Goal: Information Seeking & Learning: Learn about a topic

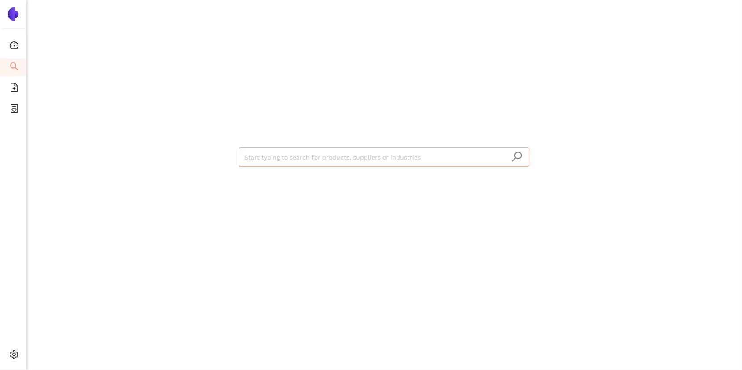
click at [264, 150] on input "search" at bounding box center [384, 157] width 280 height 19
click at [13, 93] on span "file-add" at bounding box center [14, 89] width 9 height 18
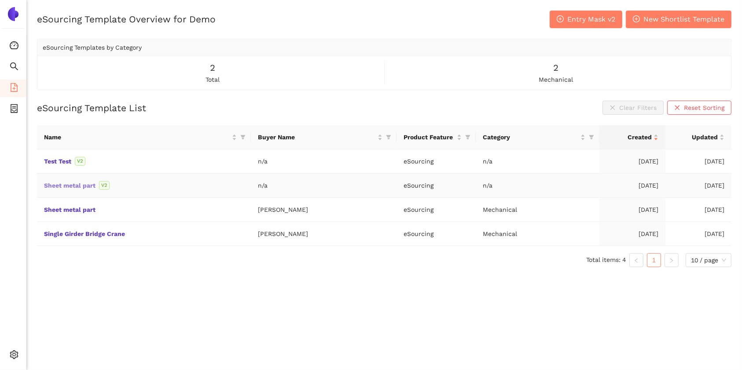
click at [0, 0] on link "Sheet metal part" at bounding box center [0, 0] width 0 height 0
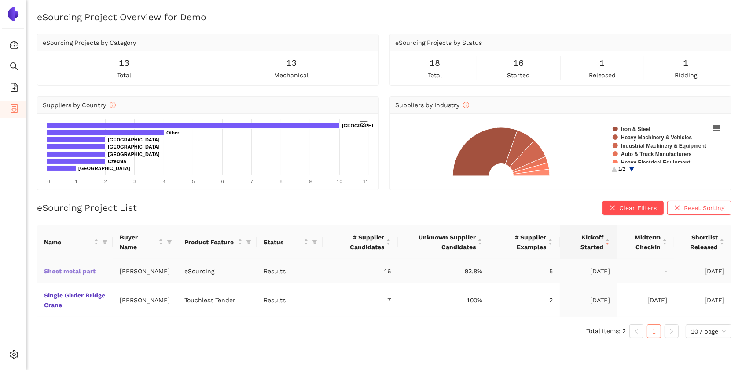
click at [0, 0] on link "Sheet metal part" at bounding box center [0, 0] width 0 height 0
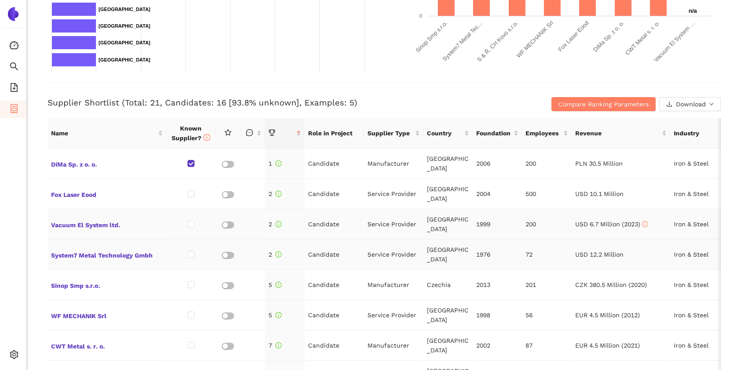
scroll to position [7, 0]
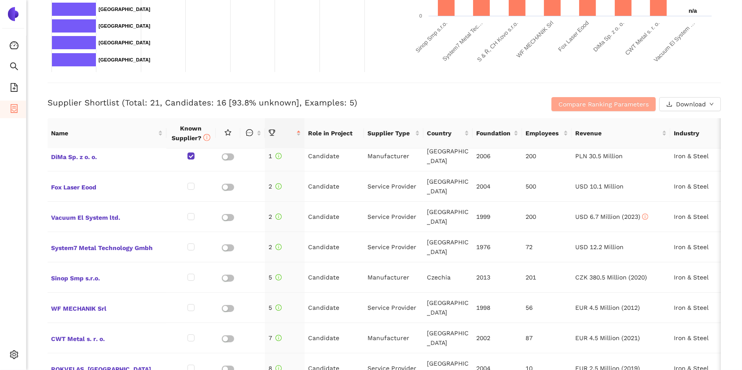
click at [591, 100] on span "Compare Ranking Parameters" at bounding box center [603, 104] width 90 height 10
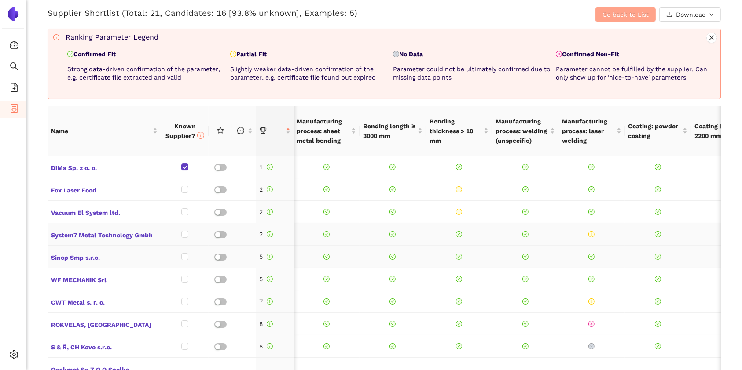
scroll to position [0, 0]
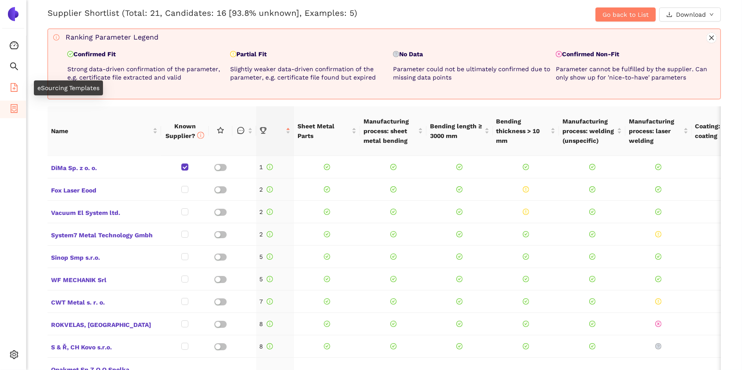
click at [13, 84] on icon "file-add" at bounding box center [14, 87] width 9 height 9
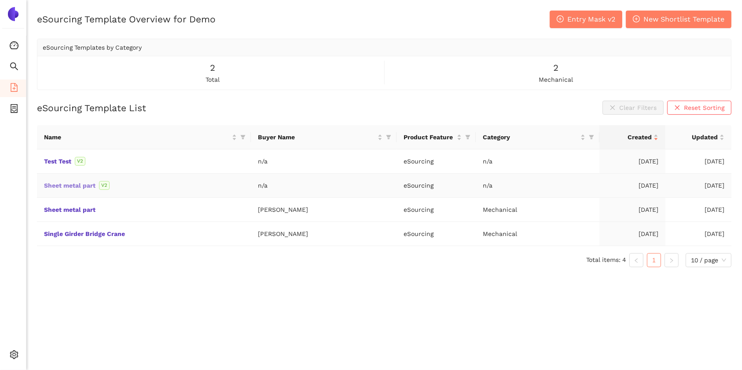
click at [0, 0] on link "Sheet metal part" at bounding box center [0, 0] width 0 height 0
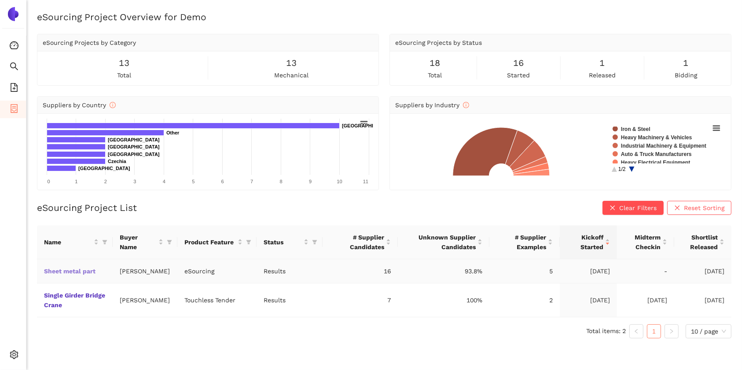
click at [0, 0] on link "Sheet metal part" at bounding box center [0, 0] width 0 height 0
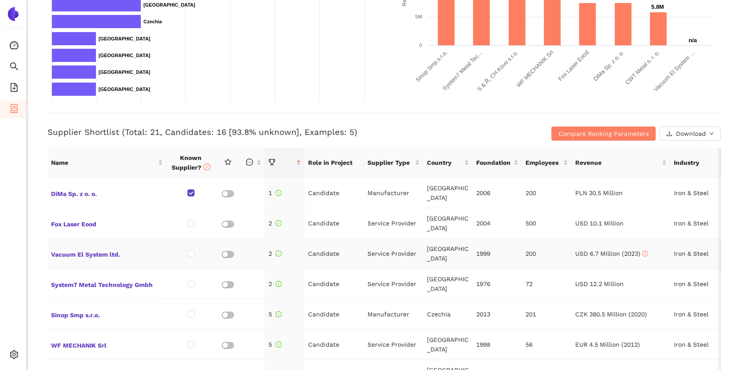
scroll to position [303, 0]
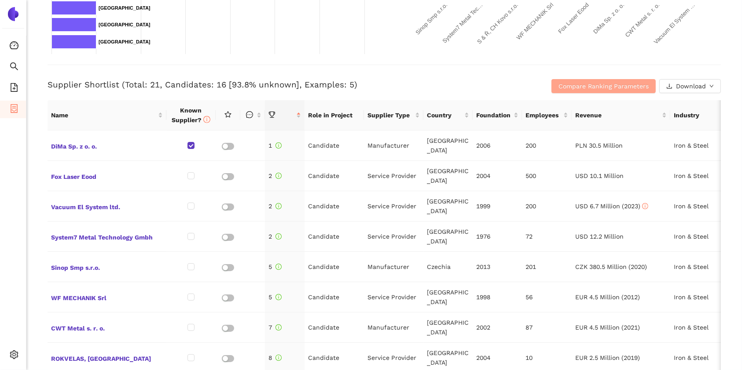
click at [566, 87] on span "Compare Ranking Parameters" at bounding box center [603, 86] width 90 height 10
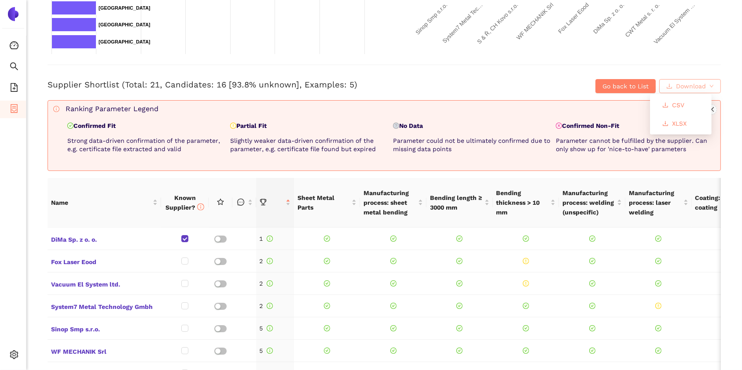
click at [676, 79] on button "Download" at bounding box center [690, 86] width 62 height 14
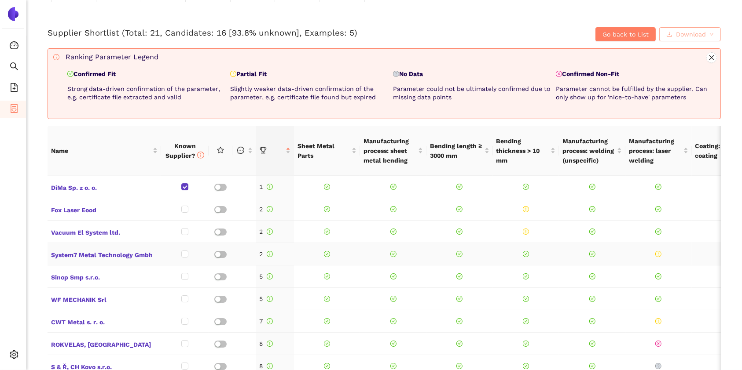
scroll to position [352, 0]
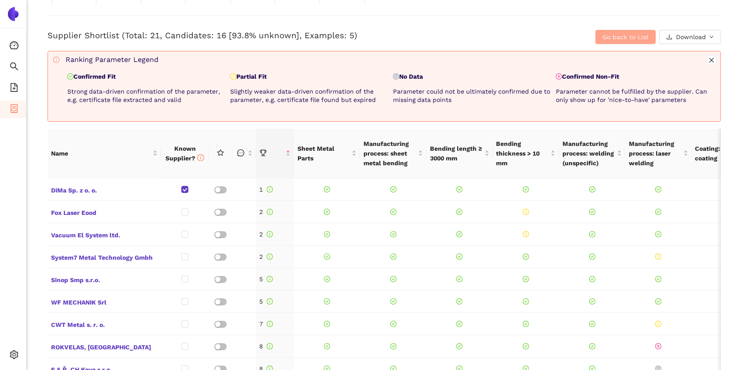
click at [616, 32] on span "Go back to List" at bounding box center [625, 37] width 46 height 10
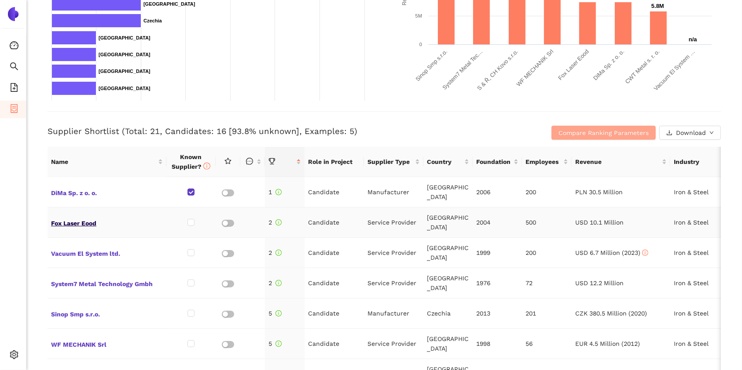
scroll to position [249, 0]
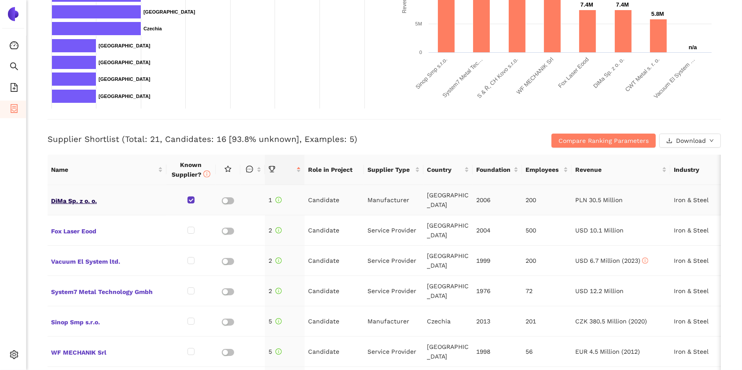
click at [72, 200] on span "DiMa Sp. z o. o." at bounding box center [107, 199] width 112 height 11
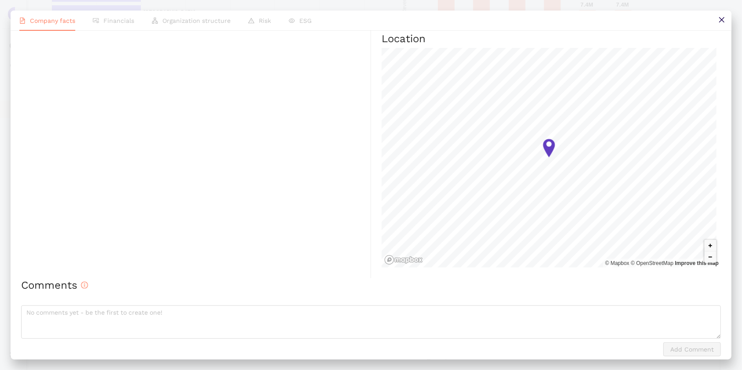
scroll to position [568, 0]
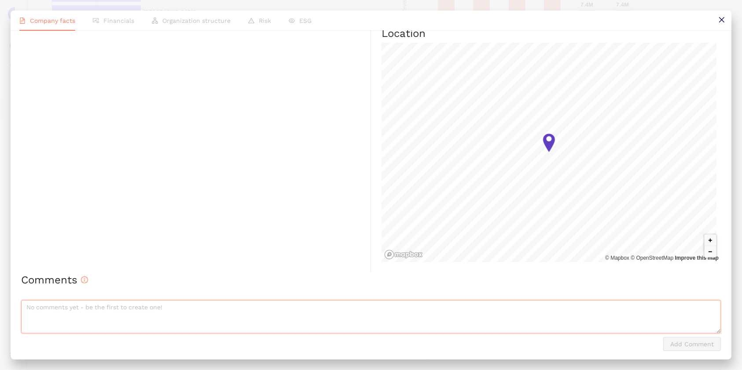
click at [113, 312] on textarea at bounding box center [371, 317] width 700 height 33
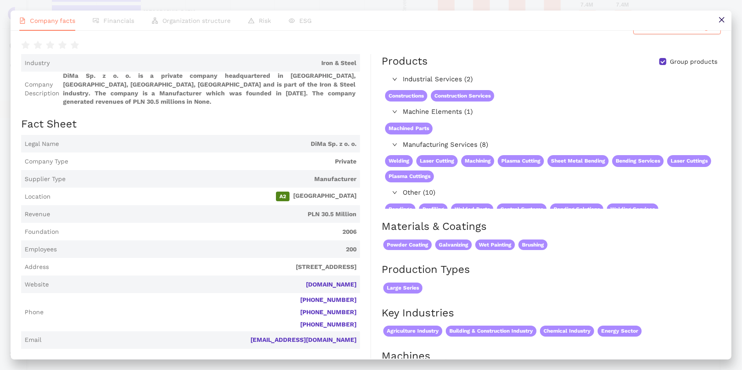
scroll to position [0, 0]
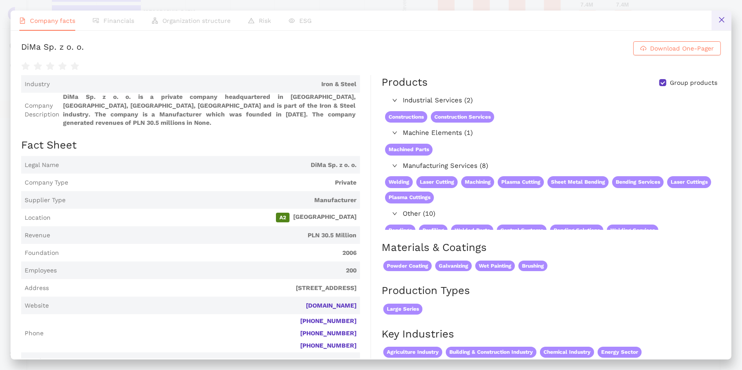
click at [720, 24] on button at bounding box center [721, 21] width 20 height 20
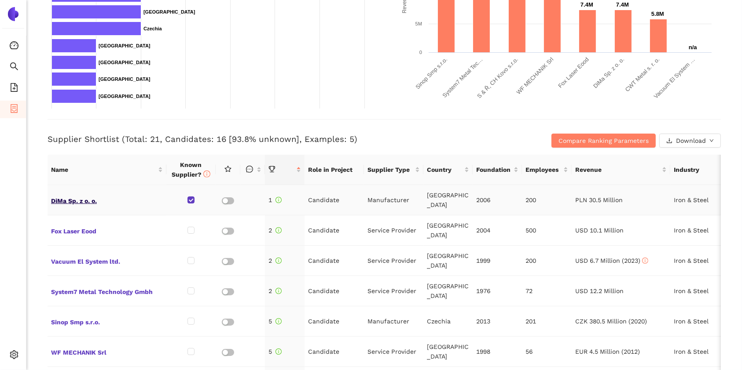
click at [77, 202] on span "DiMa Sp. z o. o." at bounding box center [107, 199] width 112 height 11
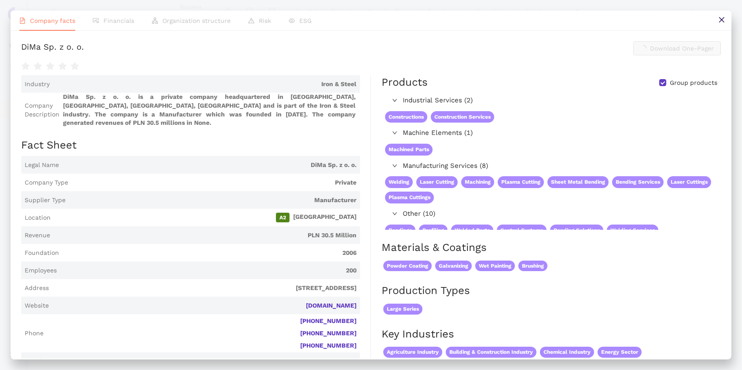
scroll to position [249, 0]
click at [655, 50] on span "Download One-Pager" at bounding box center [682, 49] width 64 height 10
click at [718, 25] on button at bounding box center [721, 21] width 20 height 20
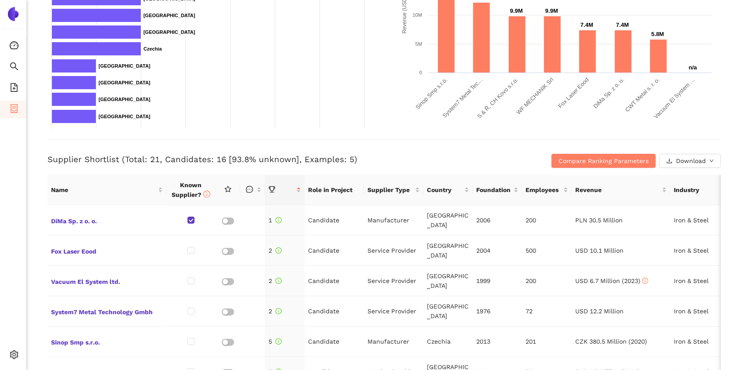
scroll to position [227, 0]
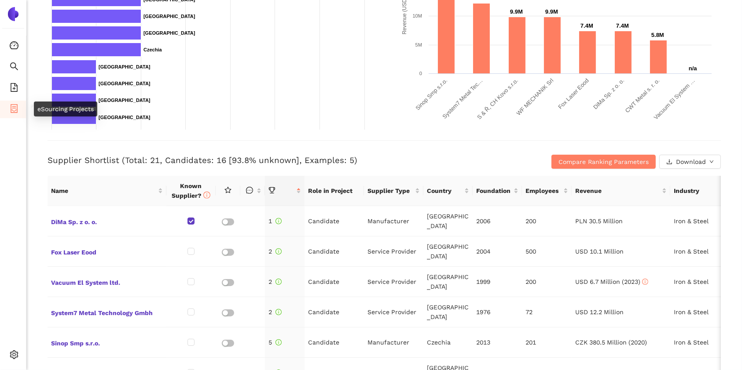
click at [18, 112] on icon "container" at bounding box center [14, 108] width 9 height 9
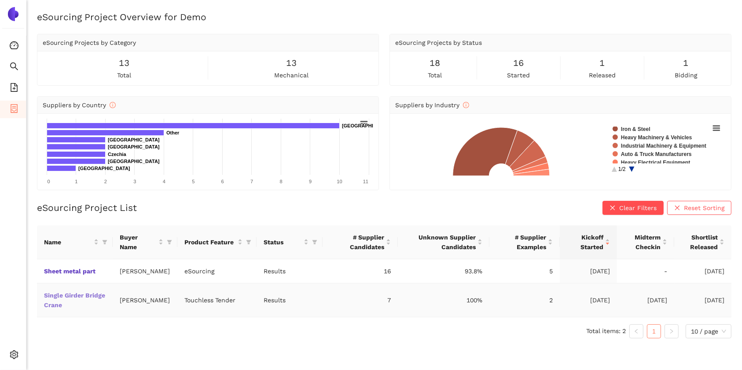
click at [0, 0] on link "Single Girder Bridge Crane" at bounding box center [0, 0] width 0 height 0
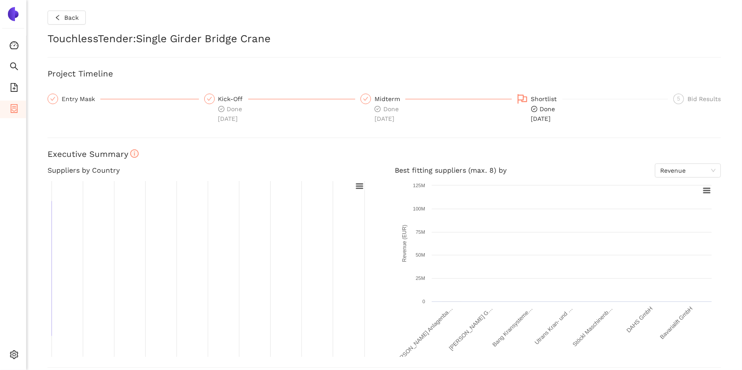
checkbox input "true"
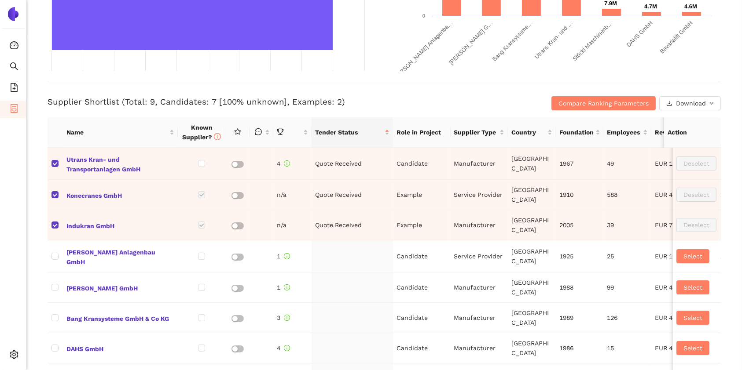
scroll to position [406, 0]
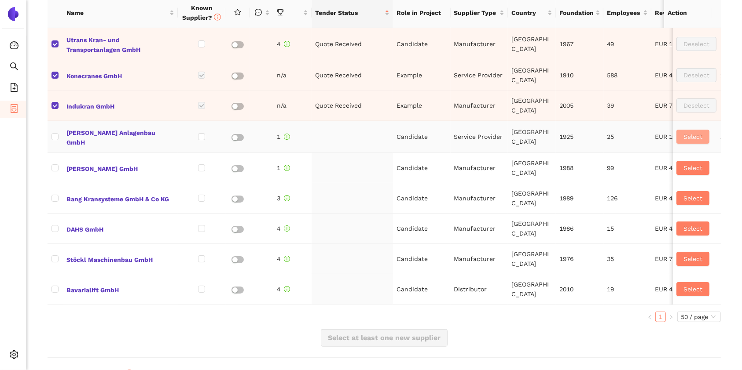
click at [683, 133] on span "Select" at bounding box center [692, 137] width 19 height 10
checkbox input "true"
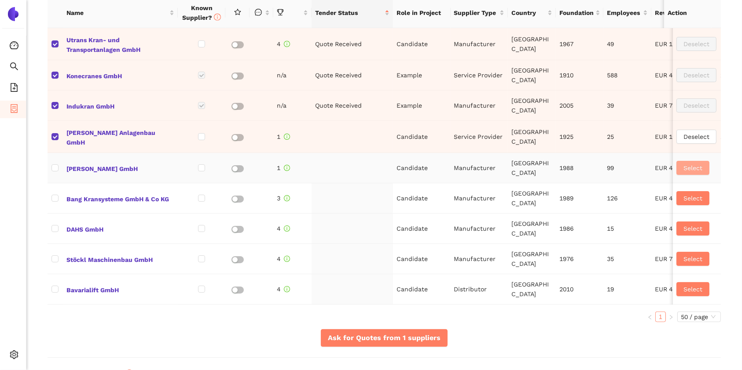
click at [683, 164] on span "Select" at bounding box center [692, 168] width 19 height 10
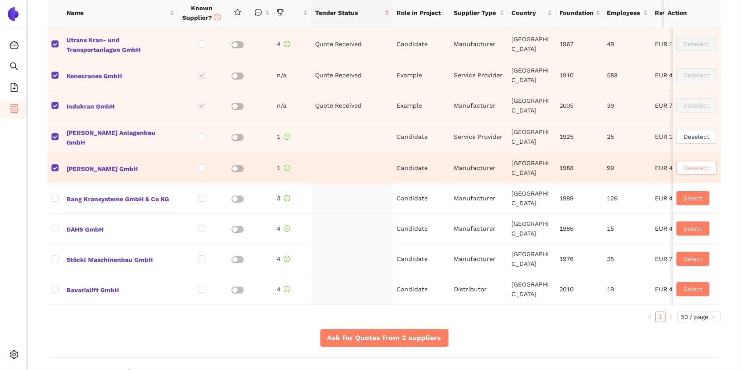
checkbox input "true"
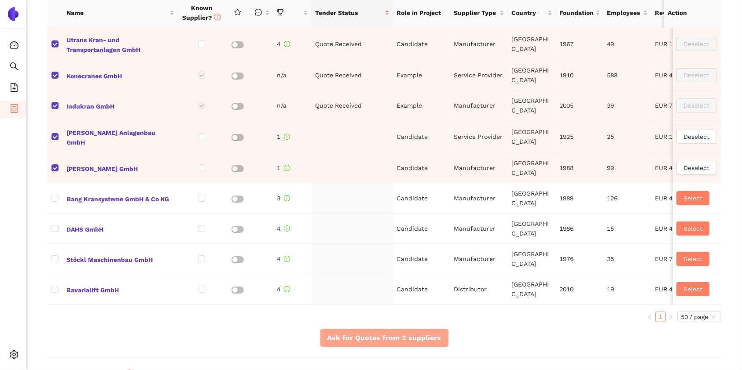
click at [356, 344] on span "Ask for Quotes from 2 suppliers" at bounding box center [384, 338] width 114 height 11
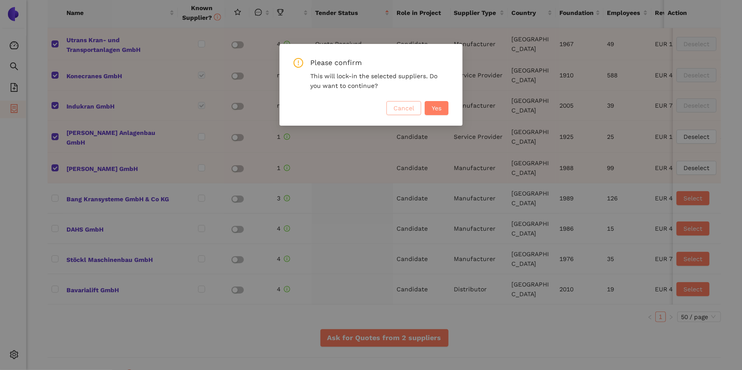
click at [394, 104] on span "Cancel" at bounding box center [403, 108] width 21 height 10
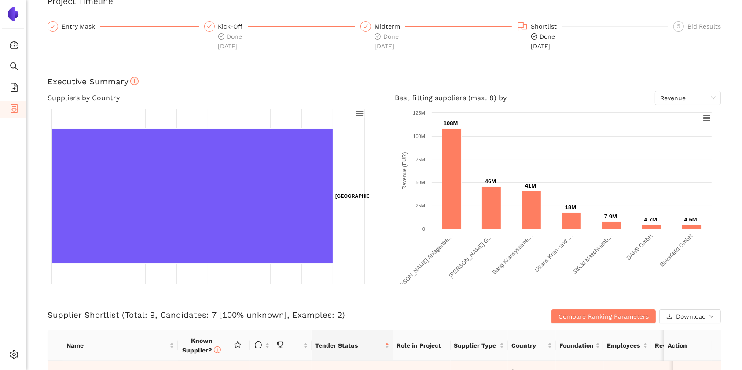
scroll to position [71, 0]
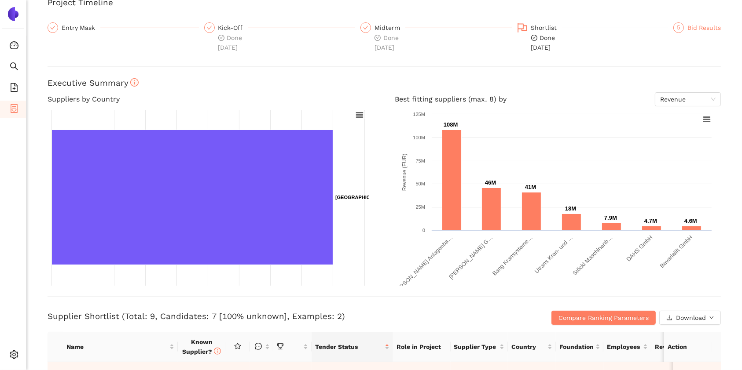
click at [696, 29] on div "Bid Results" at bounding box center [703, 27] width 33 height 11
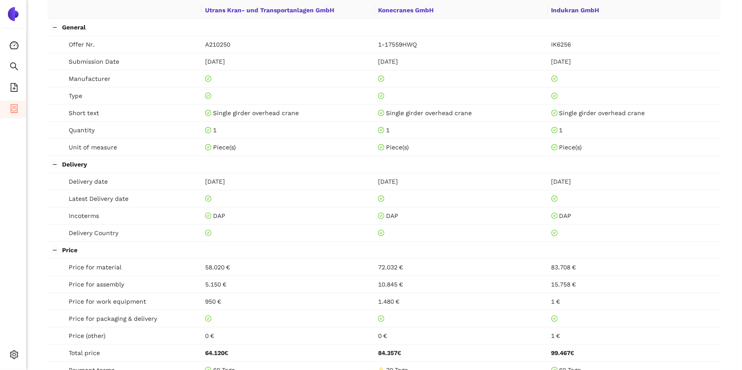
scroll to position [400, 0]
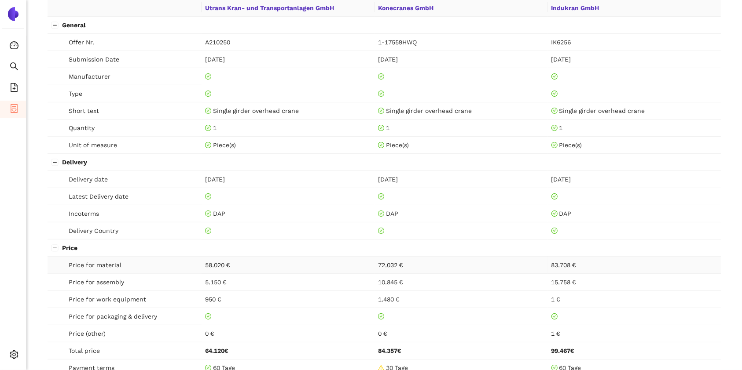
click at [83, 262] on span "Price for material" at bounding box center [133, 265] width 129 height 10
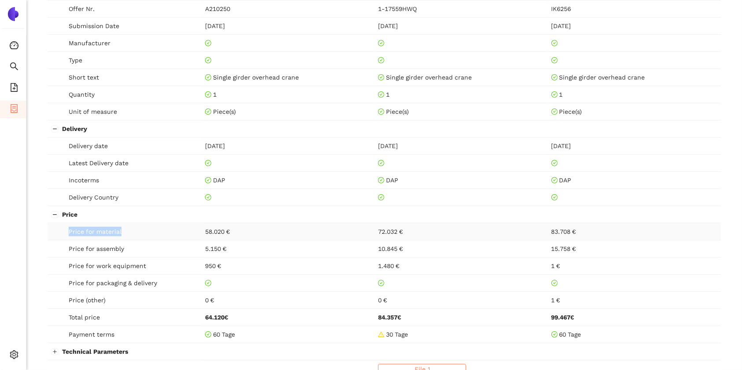
scroll to position [435, 0]
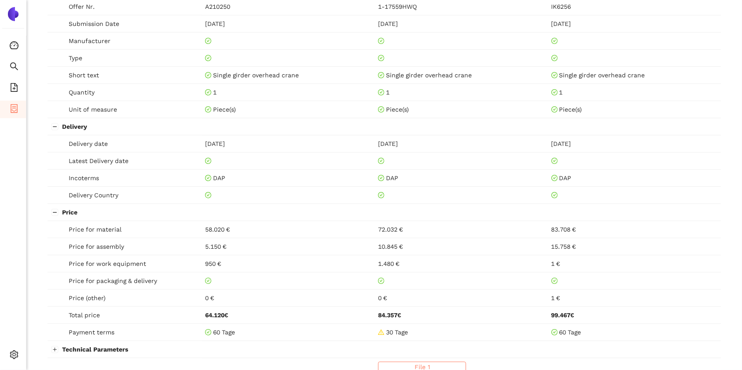
click at [40, 257] on div "Back TouchlessTender : Single Girder Bridge Crane Project Timeline Entry Mask K…" at bounding box center [383, 185] width 715 height 370
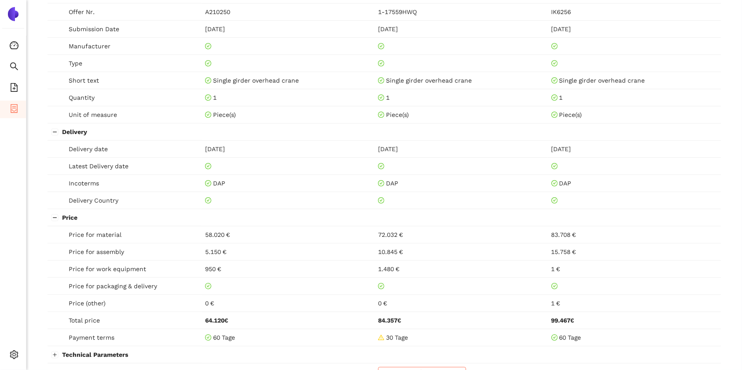
scroll to position [429, 0]
click at [14, 110] on icon "container" at bounding box center [14, 108] width 9 height 9
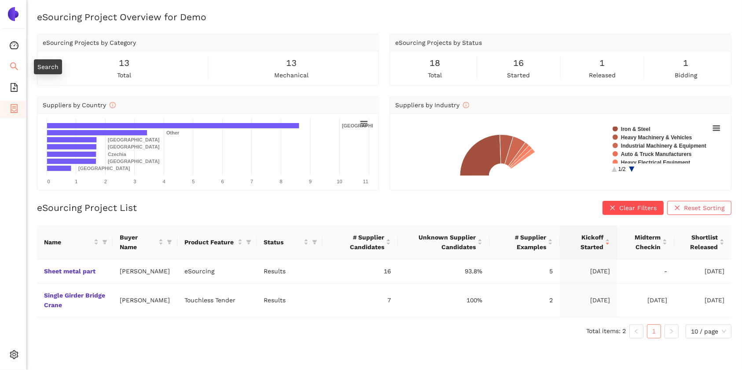
click at [14, 64] on icon "search" at bounding box center [14, 66] width 9 height 9
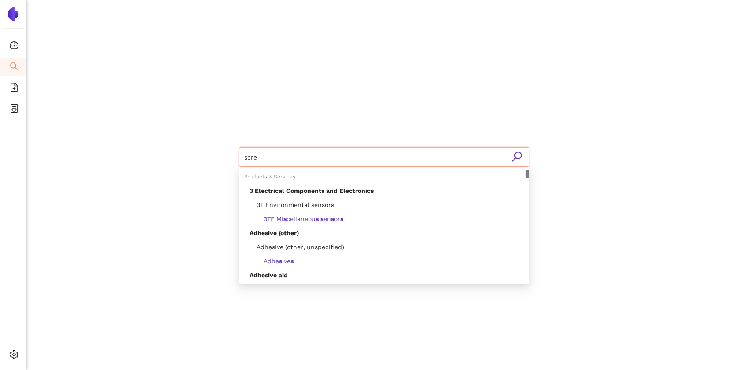
type input "screw"
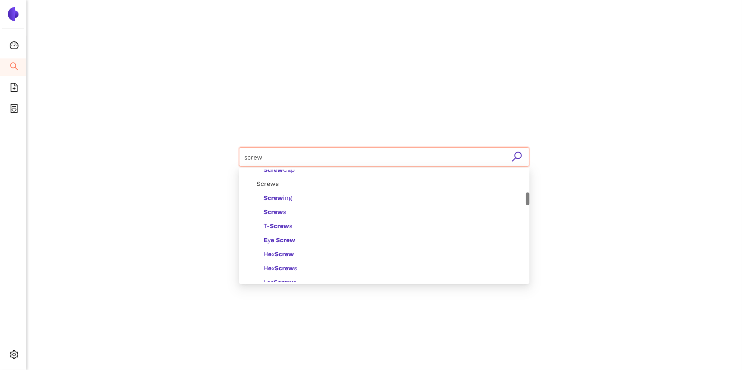
scroll to position [205, 0]
click at [271, 211] on b "Screw" at bounding box center [273, 211] width 19 height 7
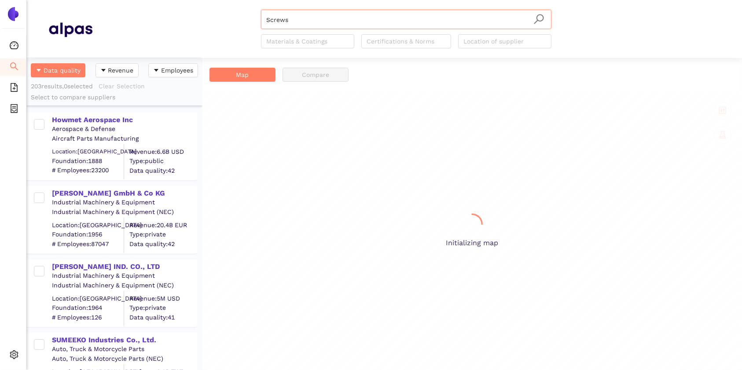
scroll to position [303, 167]
click at [82, 121] on div "Howmet Aerospace Inc" at bounding box center [124, 120] width 144 height 10
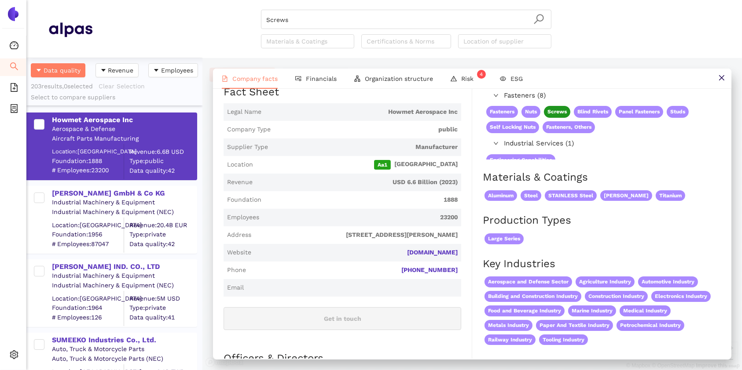
scroll to position [0, 0]
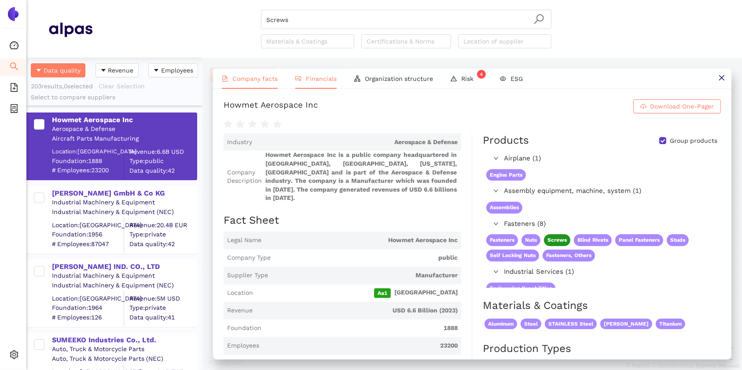
click at [318, 79] on span "Financials" at bounding box center [321, 78] width 31 height 7
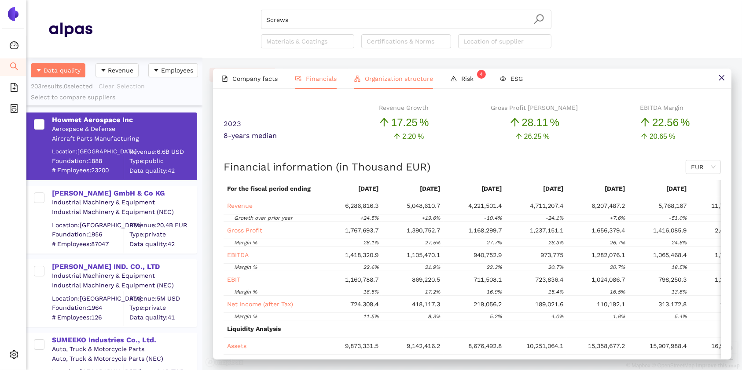
click at [374, 77] on span "Organization structure" at bounding box center [399, 78] width 68 height 7
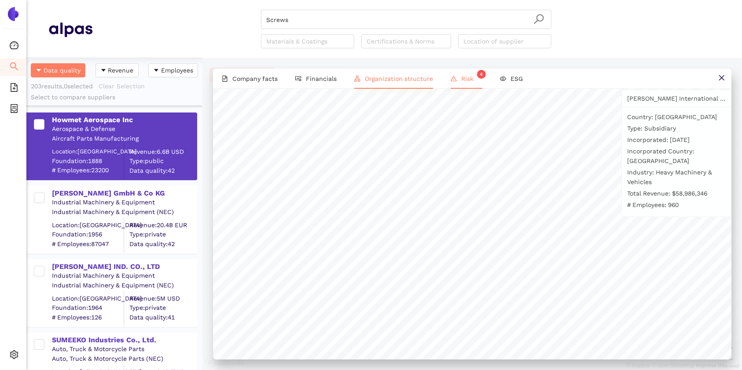
click at [464, 74] on li "Risk 4" at bounding box center [466, 79] width 49 height 20
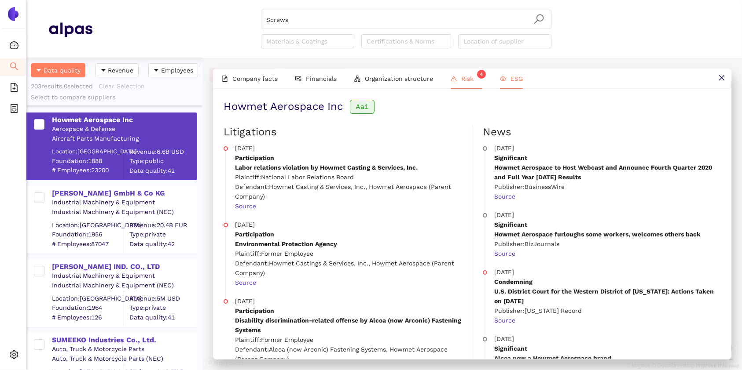
click at [513, 86] on li "ESG" at bounding box center [511, 79] width 40 height 20
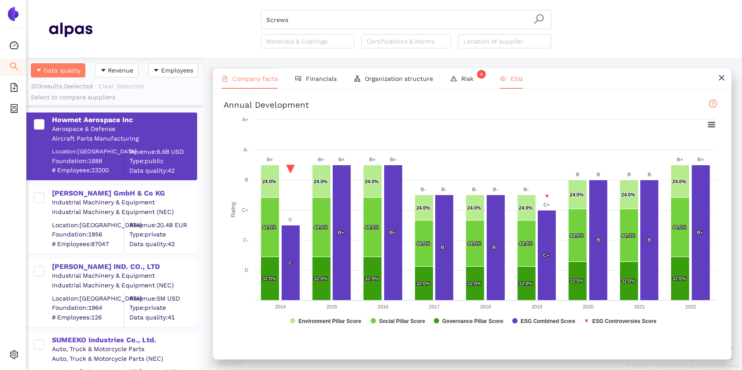
click at [253, 74] on li "Company facts" at bounding box center [249, 79] width 73 height 20
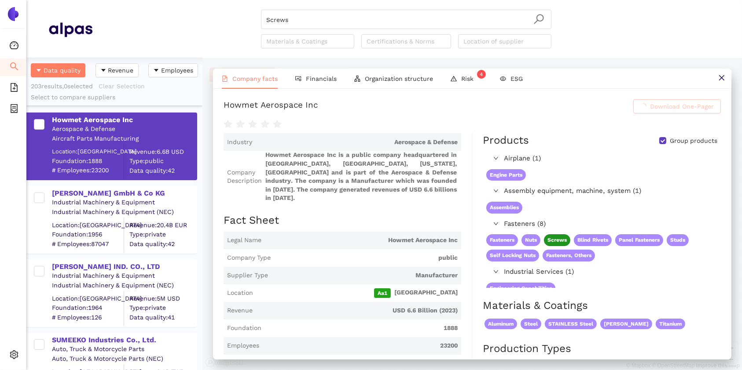
click at [653, 111] on span "Download One-Pager" at bounding box center [682, 107] width 64 height 10
click at [715, 78] on button at bounding box center [721, 79] width 20 height 20
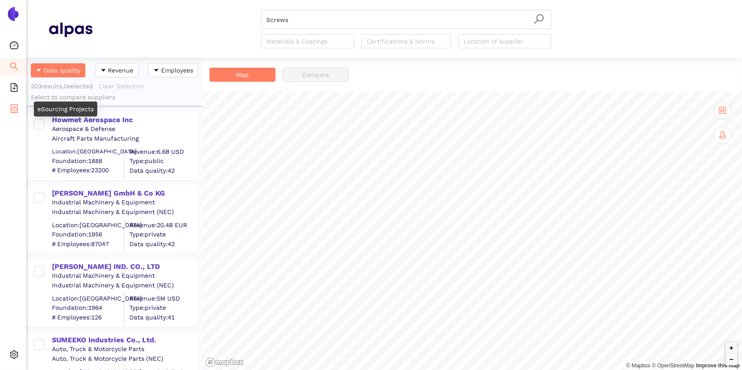
click at [11, 109] on icon "container" at bounding box center [14, 108] width 9 height 9
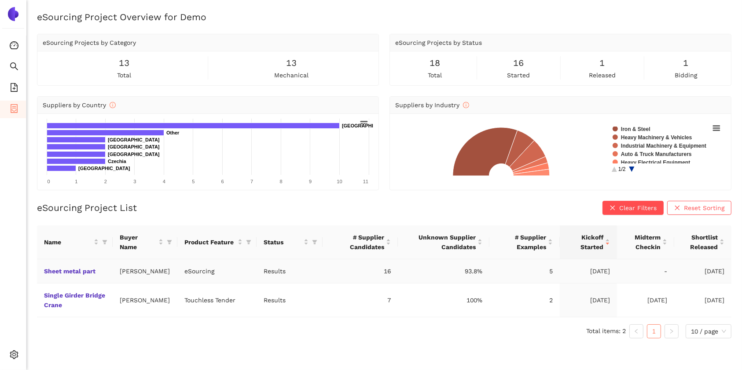
click at [48, 275] on td "Sheet metal part" at bounding box center [75, 272] width 76 height 24
click at [0, 0] on link "Sheet metal part" at bounding box center [0, 0] width 0 height 0
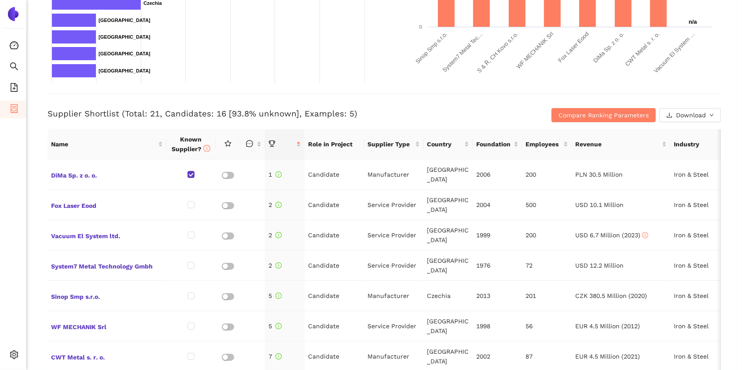
scroll to position [327, 0]
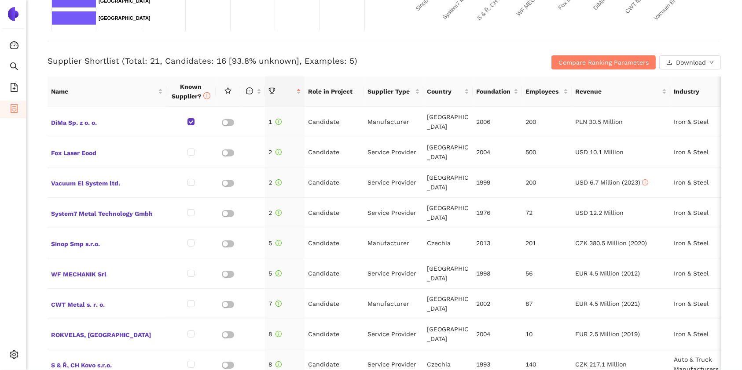
click at [33, 152] on div "Back eSourcing : Sheet metal part Project Timeline Entry Mask Kick-Off Done [DA…" at bounding box center [383, 185] width 715 height 370
click at [13, 91] on icon "file-add" at bounding box center [14, 87] width 9 height 9
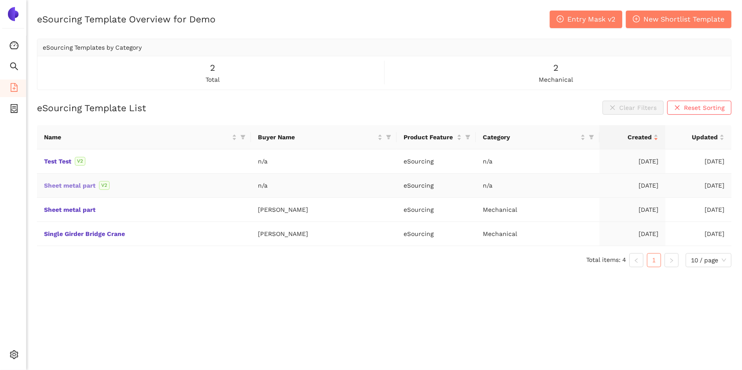
click at [0, 0] on link "Sheet metal part" at bounding box center [0, 0] width 0 height 0
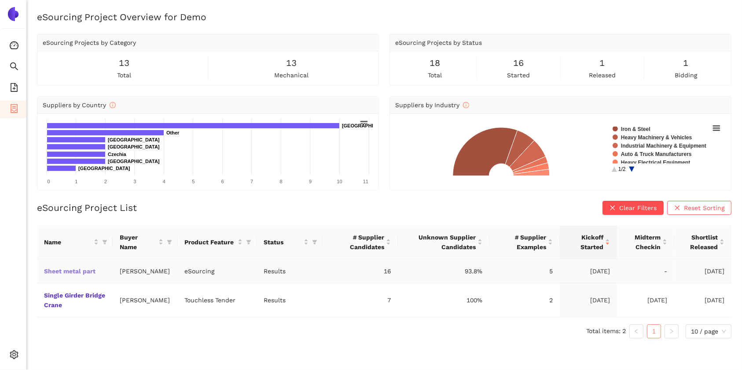
click at [0, 0] on link "Sheet metal part" at bounding box center [0, 0] width 0 height 0
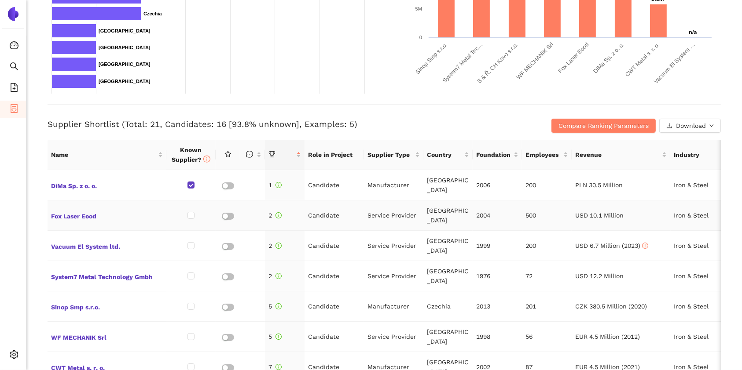
scroll to position [279, 0]
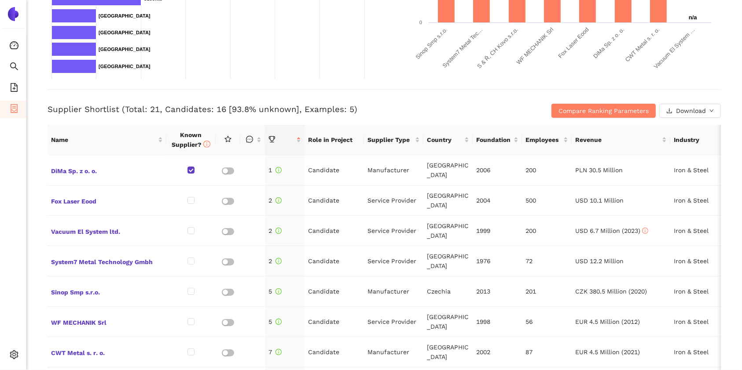
click at [29, 217] on div "Back eSourcing : Sheet metal part Project Timeline Entry Mask Kick-Off Done [DA…" at bounding box center [383, 185] width 715 height 370
